Goal: Complete application form

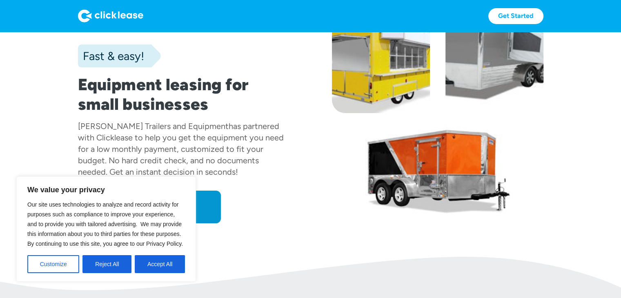
scroll to position [59, 0]
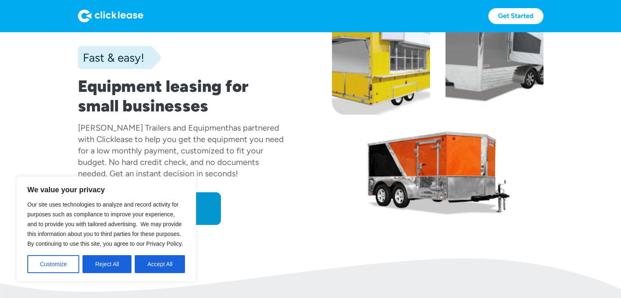
click at [103, 266] on button "Reject All" at bounding box center [107, 264] width 49 height 18
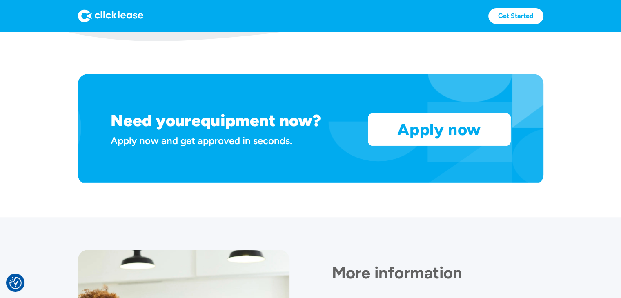
scroll to position [666, 0]
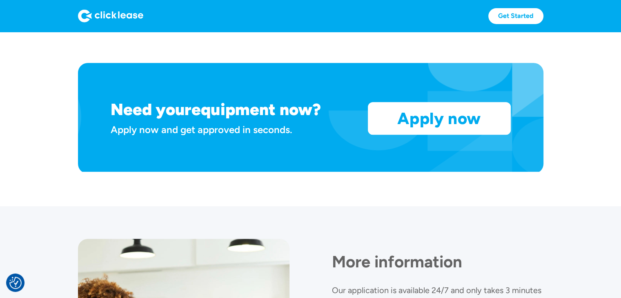
click at [420, 128] on link "Apply now" at bounding box center [439, 119] width 142 height 32
